Goal: Information Seeking & Learning: Check status

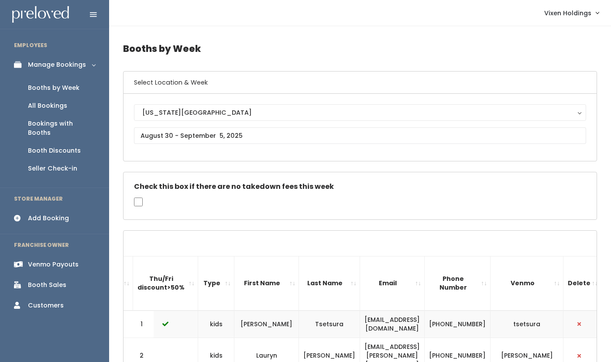
click at [59, 146] on div "Booth Discounts" at bounding box center [54, 150] width 53 height 9
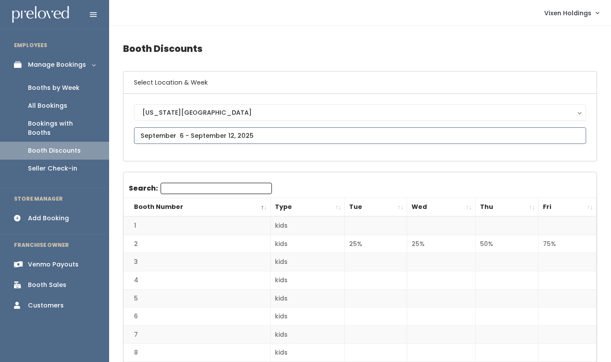
click at [219, 139] on input "text" at bounding box center [360, 135] width 452 height 17
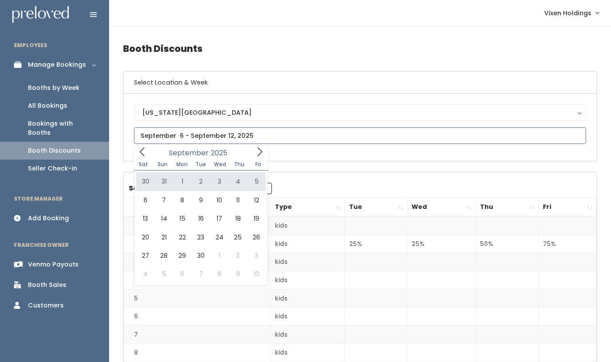
type input "[DATE] to [DATE]"
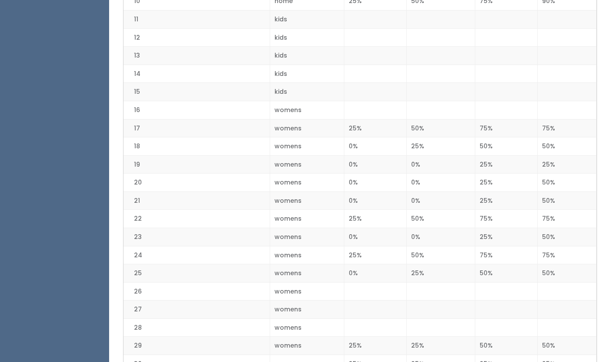
scroll to position [505, 0]
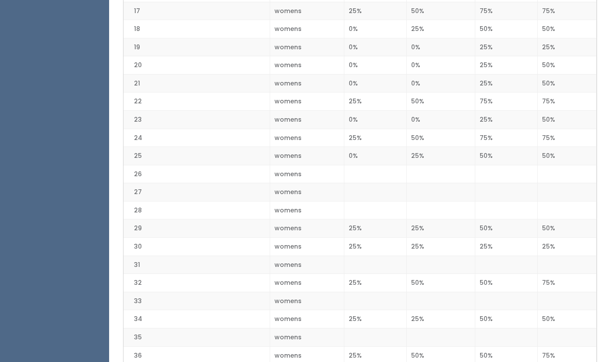
click at [408, 327] on td "25%" at bounding box center [441, 319] width 68 height 18
click at [395, 197] on td at bounding box center [375, 192] width 62 height 18
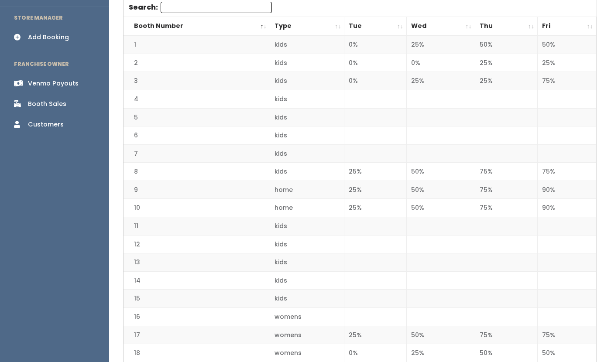
scroll to position [0, 0]
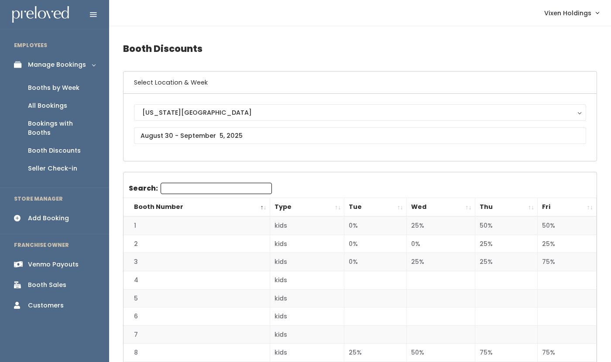
click at [69, 66] on div "Manage Bookings" at bounding box center [57, 64] width 58 height 9
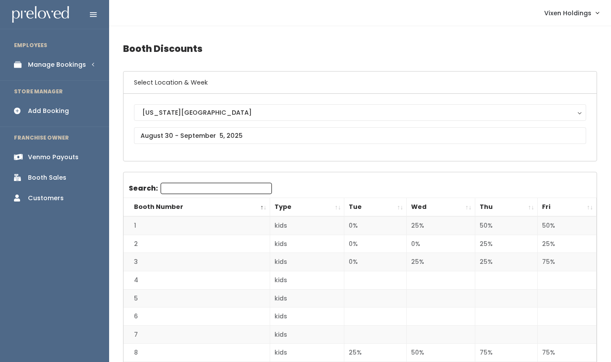
click at [59, 68] on div "Manage Bookings" at bounding box center [57, 64] width 58 height 9
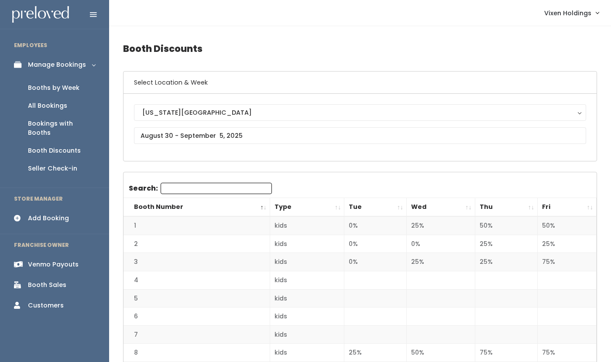
click at [40, 94] on link "Booths by Week" at bounding box center [54, 88] width 109 height 18
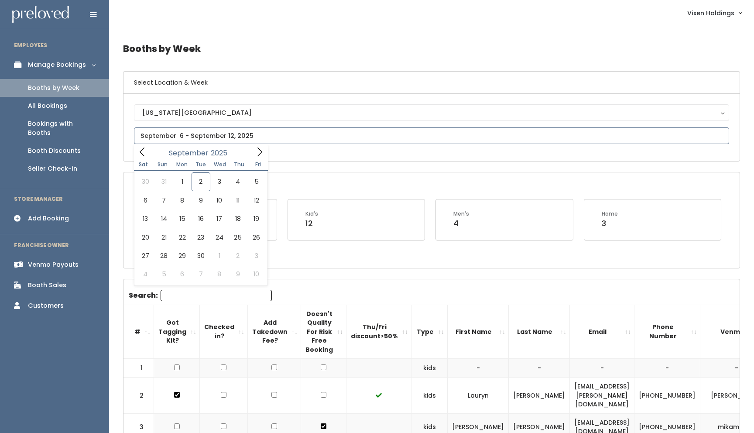
click at [229, 136] on input "text" at bounding box center [431, 135] width 595 height 17
type input "August 30 to September 5"
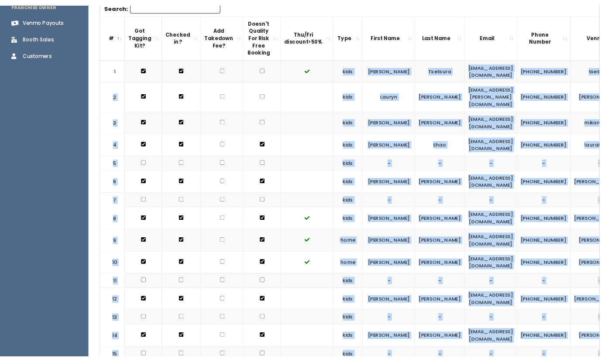
scroll to position [244, 0]
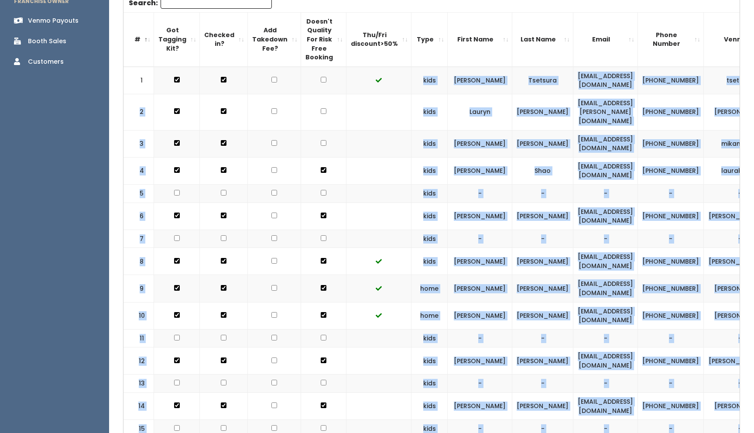
drag, startPoint x: 188, startPoint y: 102, endPoint x: 608, endPoint y: 428, distance: 531.5
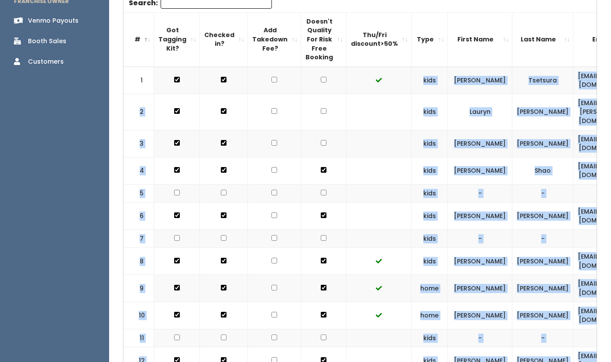
click at [167, 65] on th "Got Tagging Kit?" at bounding box center [177, 39] width 46 height 54
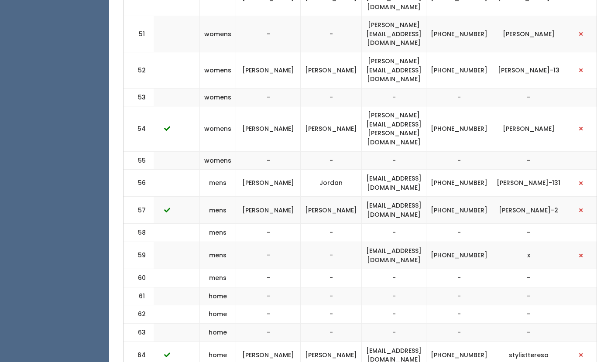
scroll to position [0, 213]
drag, startPoint x: 145, startPoint y: 72, endPoint x: 594, endPoint y: 298, distance: 503.3
copy table "# Got Tagging Kit? Checked in? Add Takedown Fee? Doesn't Quality For Risk Free …"
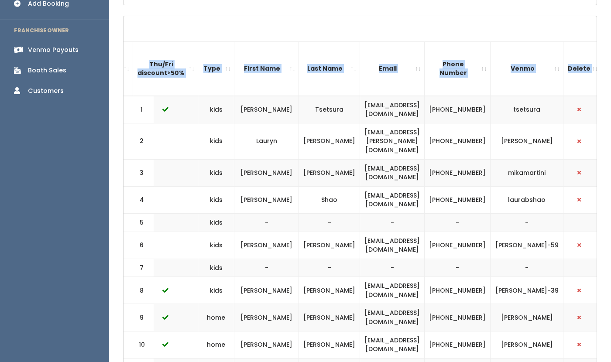
scroll to position [0, 0]
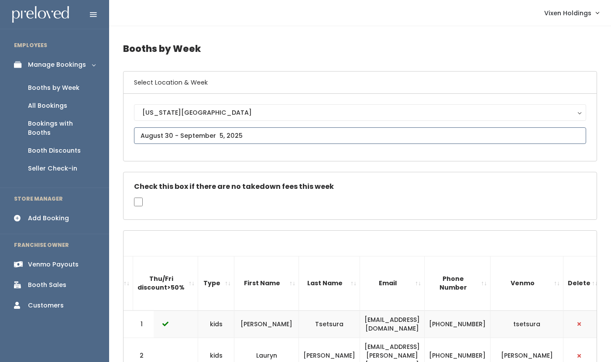
click at [175, 136] on input "text" at bounding box center [360, 135] width 452 height 17
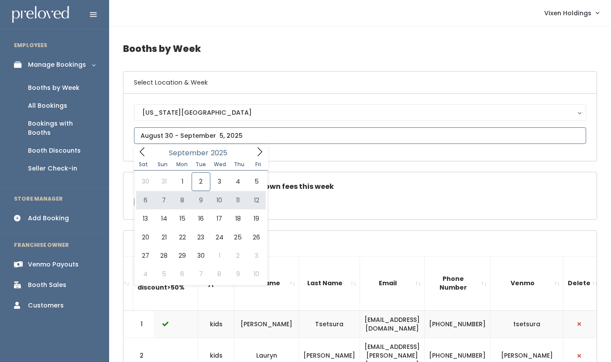
type input "September 6 to September 12"
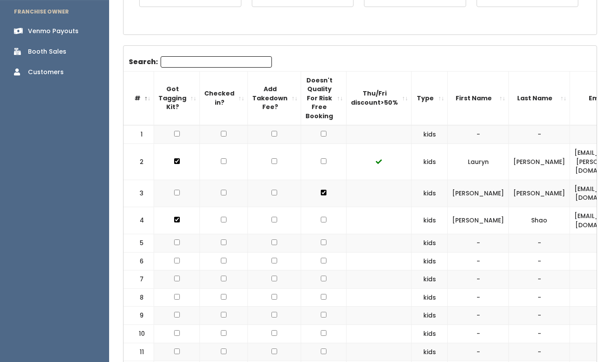
scroll to position [240, 0]
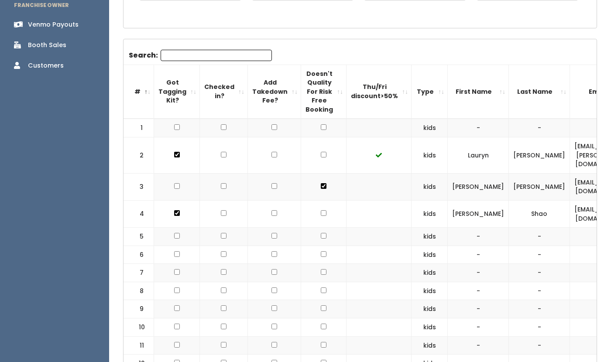
drag, startPoint x: 142, startPoint y: 112, endPoint x: 545, endPoint y: 314, distance: 451.2
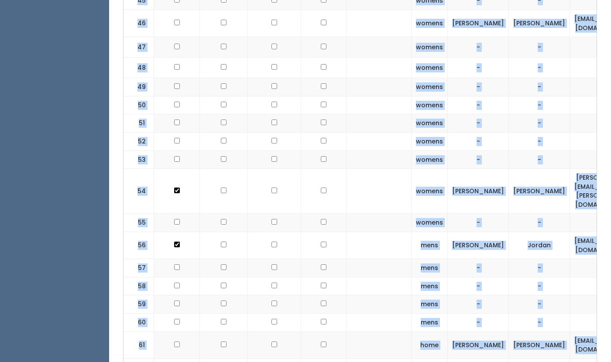
scroll to position [1428, 0]
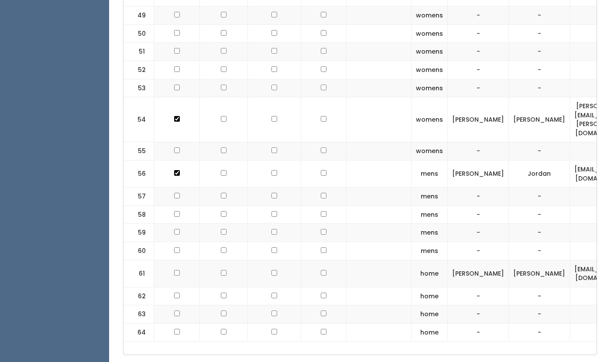
drag, startPoint x: 185, startPoint y: 120, endPoint x: 563, endPoint y: 304, distance: 419.8
copy table "# Got Tagging Kit? Checked in? Add Takedown Fee? Doesn't Quality For Risk Free …"
